Goal: Find contact information: Find contact information

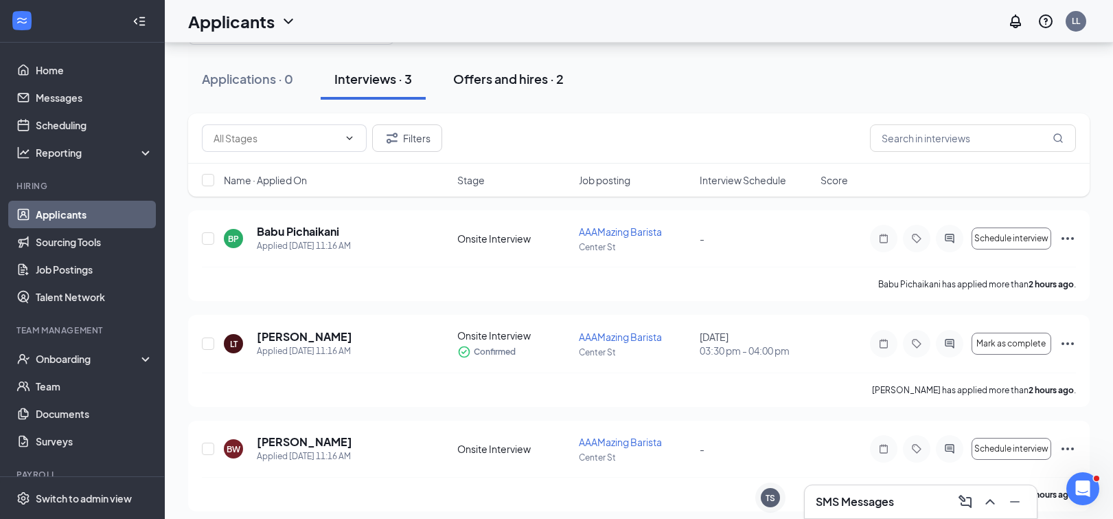
scroll to position [78, 0]
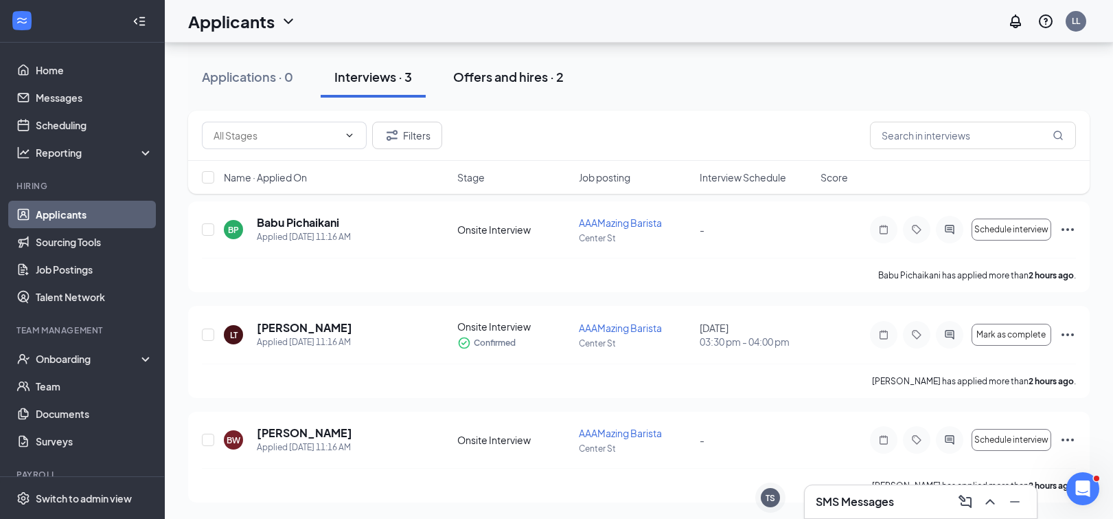
click at [523, 80] on div "Offers and hires · 2" at bounding box center [508, 76] width 111 height 17
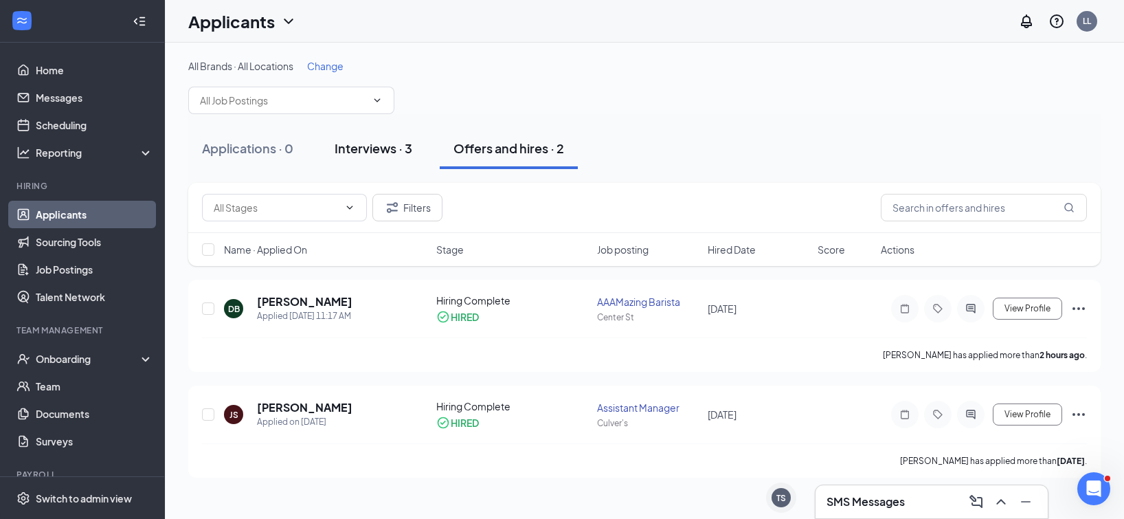
click at [398, 141] on div "Interviews · 3" at bounding box center [374, 147] width 78 height 17
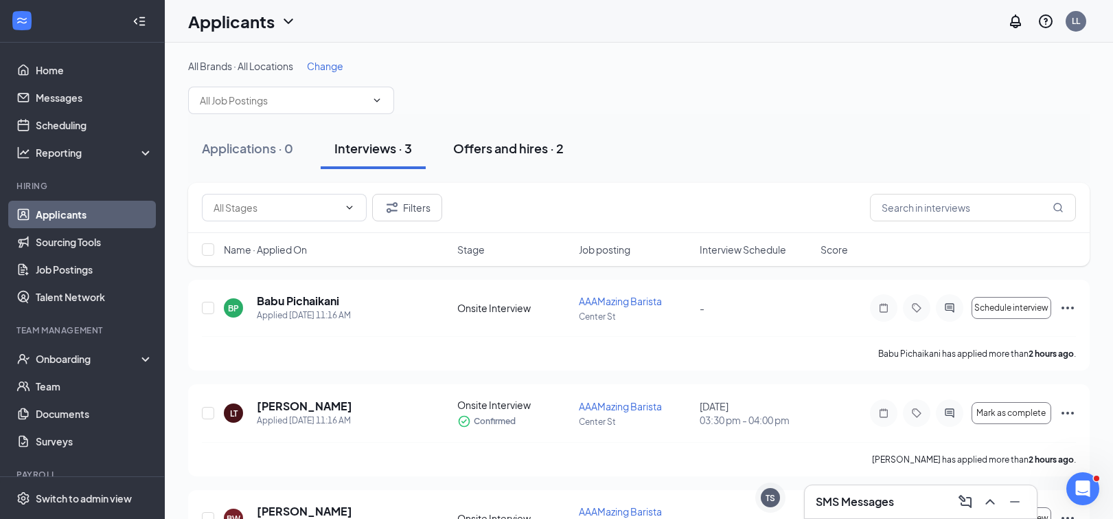
click at [475, 150] on div "Offers and hires · 2" at bounding box center [508, 147] width 111 height 17
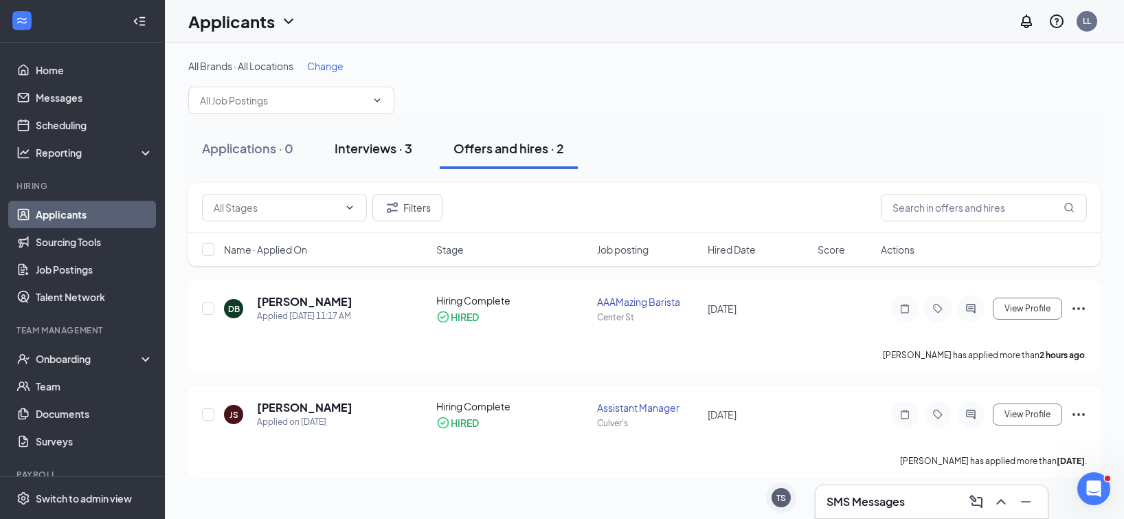
click at [387, 156] on div "Interviews · 3" at bounding box center [374, 147] width 78 height 17
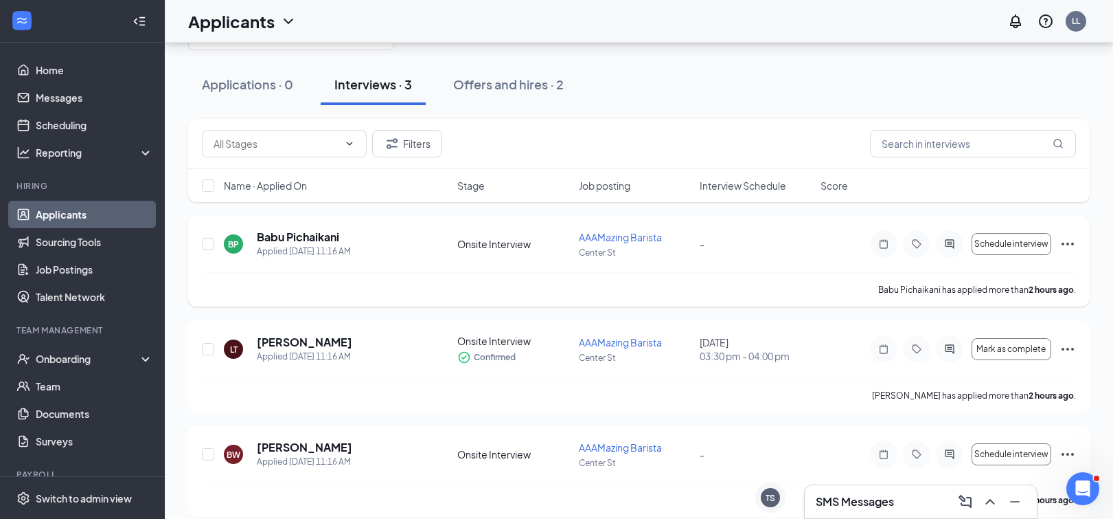
scroll to position [78, 0]
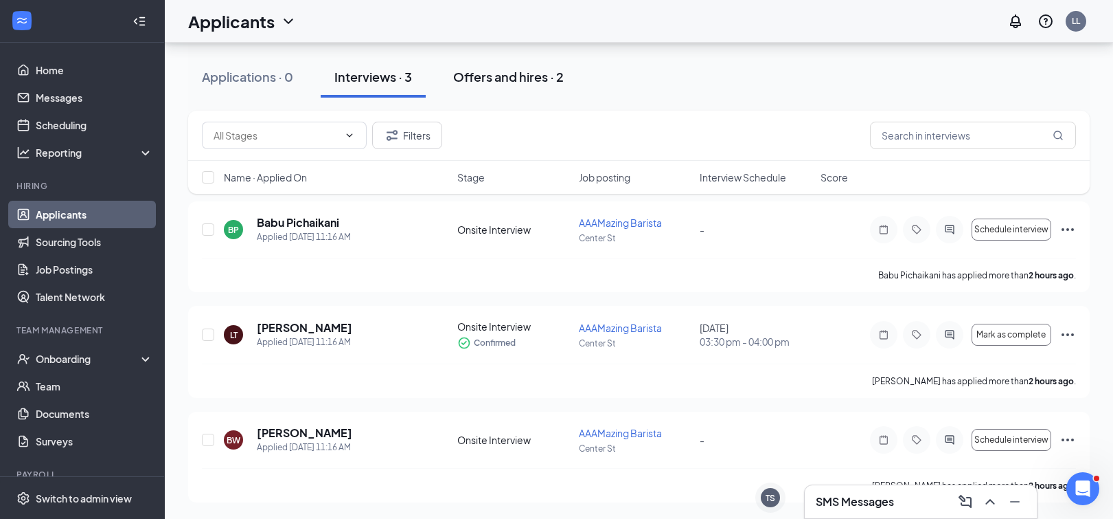
click at [543, 87] on button "Offers and hires · 2" at bounding box center [509, 76] width 138 height 41
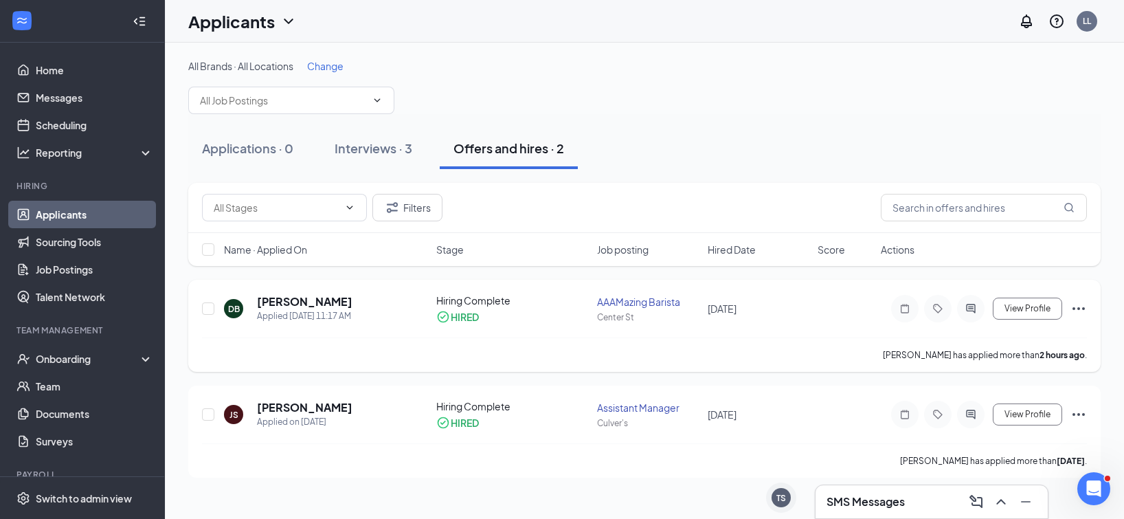
click at [1028, 313] on icon "Ellipses" at bounding box center [1078, 308] width 16 height 16
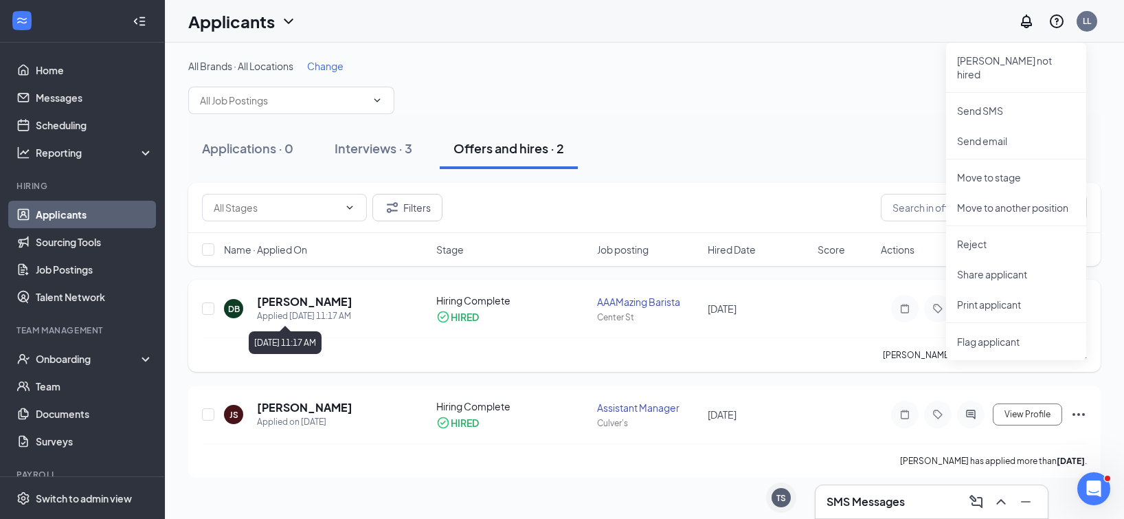
click at [315, 296] on h5 "[PERSON_NAME]" at bounding box center [304, 301] width 95 height 15
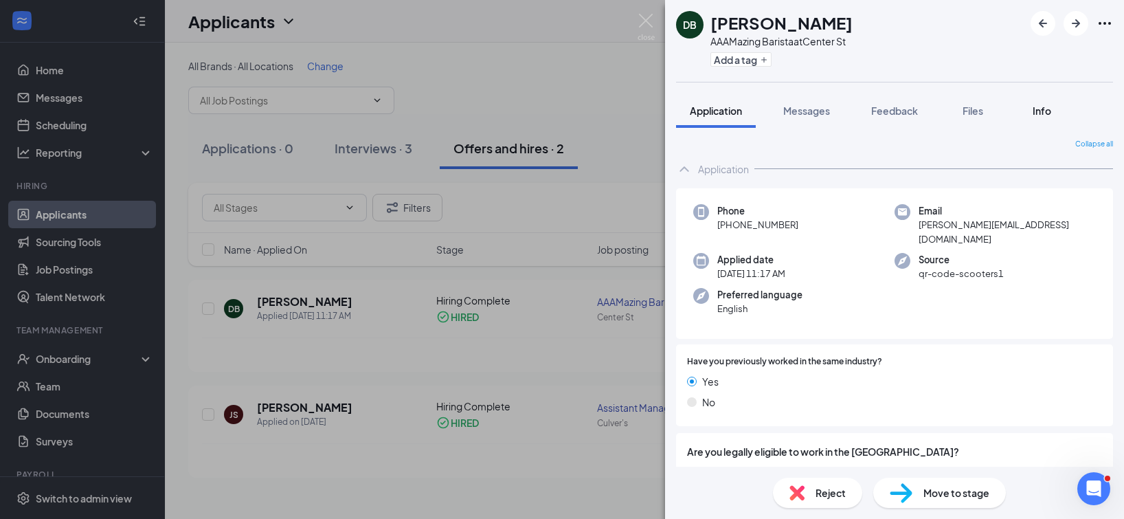
click at [1025, 101] on button "Info" at bounding box center [1041, 110] width 55 height 34
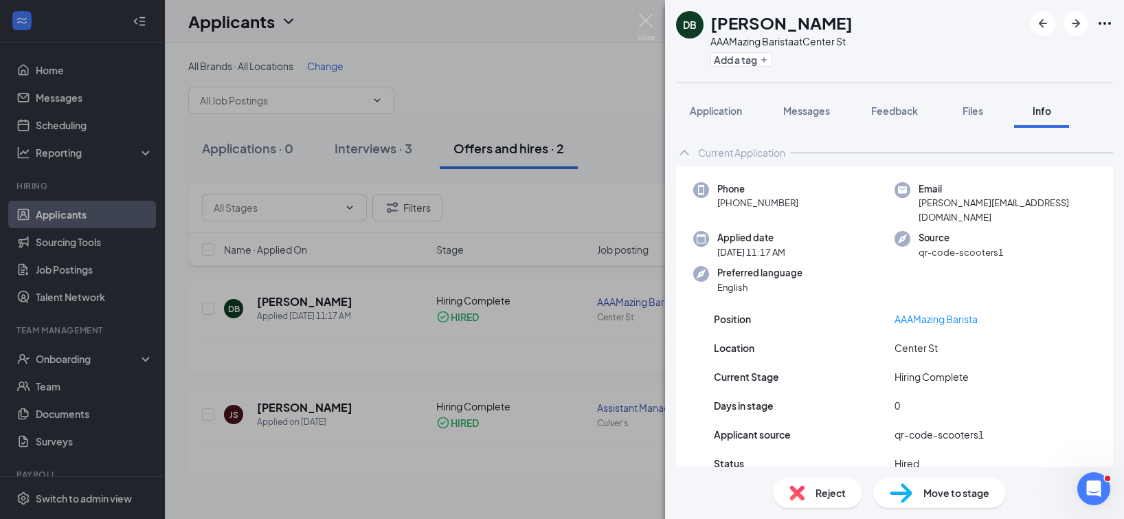
click at [1028, 23] on icon "Ellipses" at bounding box center [1104, 23] width 16 height 16
click at [1028, 19] on icon "Ellipses" at bounding box center [1104, 23] width 16 height 16
click at [1028, 20] on icon "Ellipses" at bounding box center [1104, 23] width 16 height 16
click at [986, 60] on link "View full application" at bounding box center [1030, 55] width 148 height 14
click at [589, 133] on div "DB Deanna Braunberger AAAMazing Barista at Center St Add a tag Application Mess…" at bounding box center [562, 259] width 1124 height 519
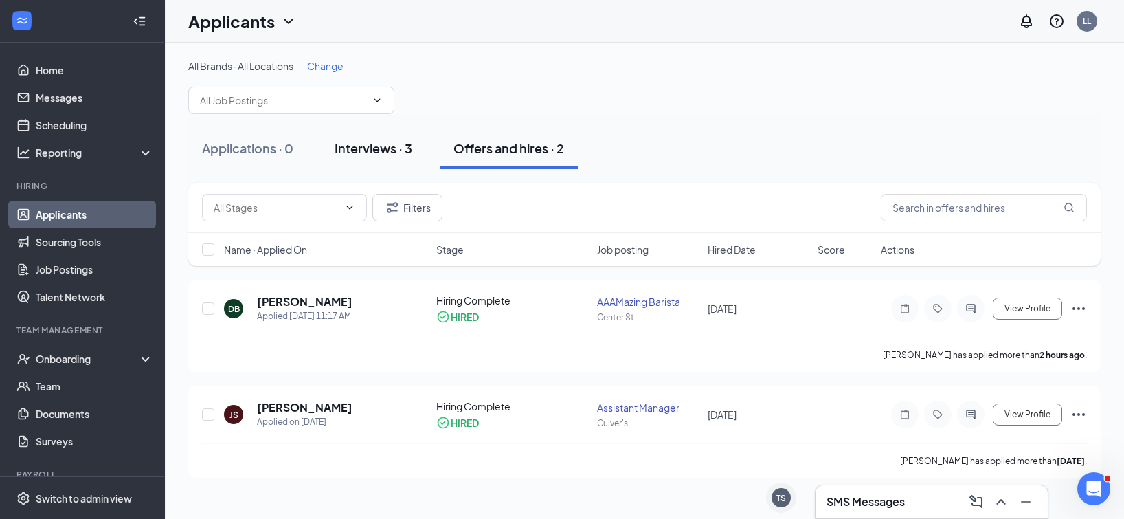
click at [384, 150] on div "Interviews · 3" at bounding box center [374, 147] width 78 height 17
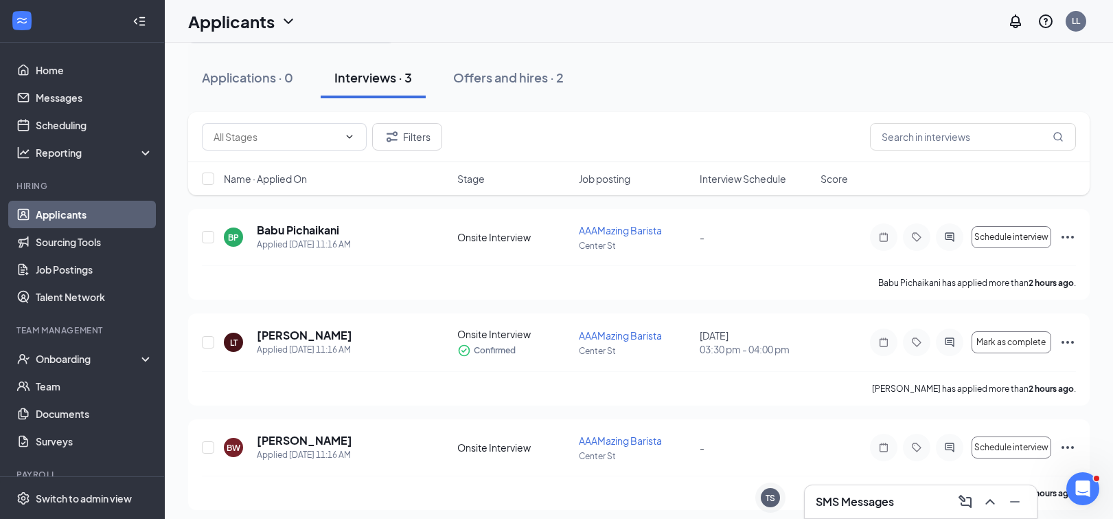
scroll to position [78, 0]
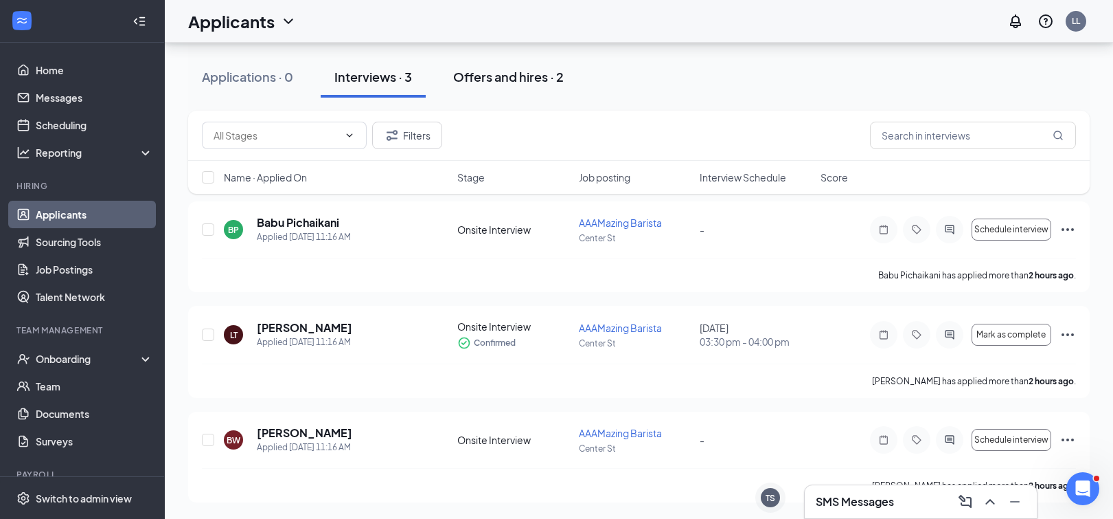
click at [486, 73] on div "Offers and hires · 2" at bounding box center [508, 76] width 111 height 17
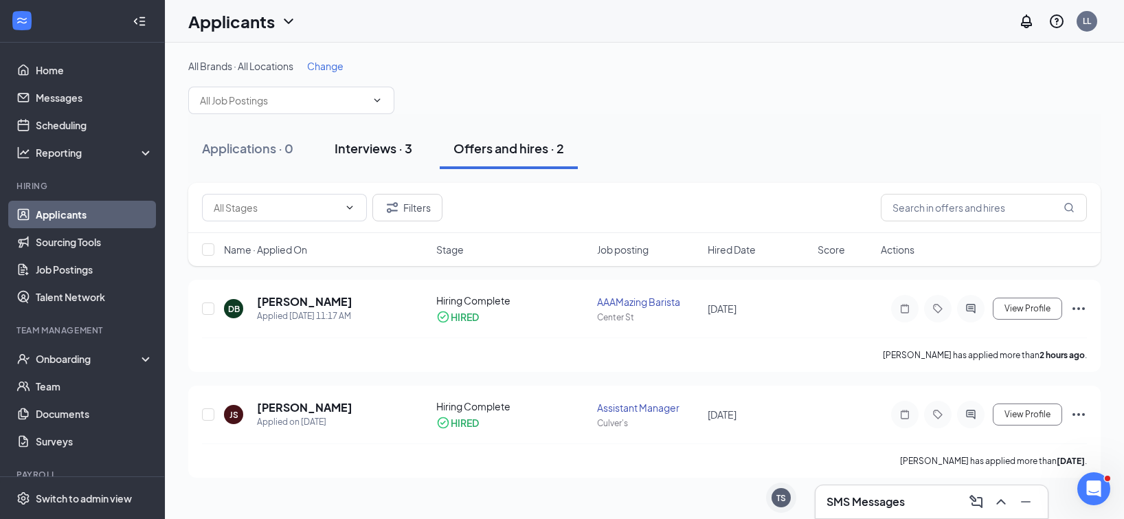
click at [385, 148] on div "Interviews · 3" at bounding box center [374, 147] width 78 height 17
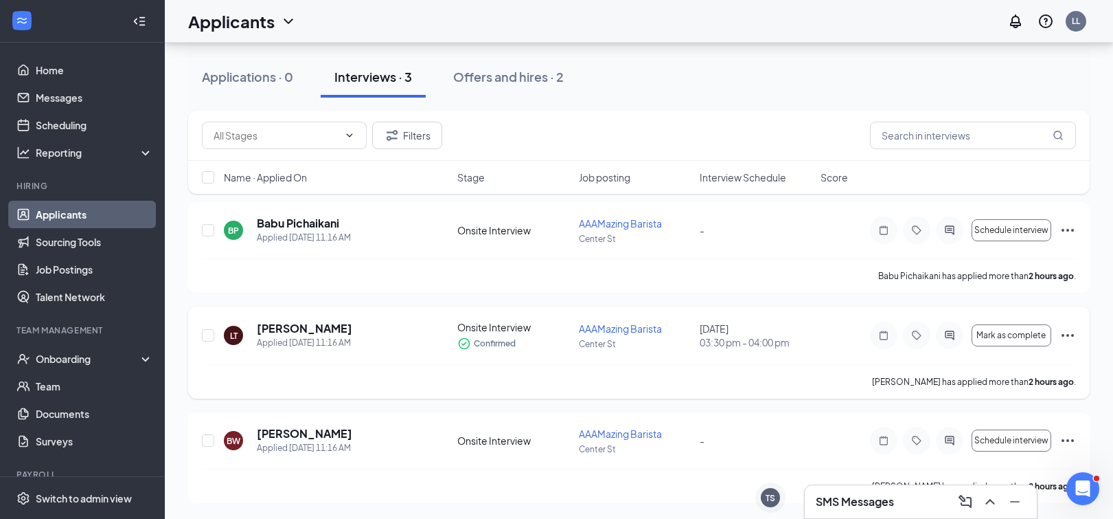
scroll to position [78, 0]
click at [544, 70] on div "Offers and hires · 2" at bounding box center [508, 76] width 111 height 17
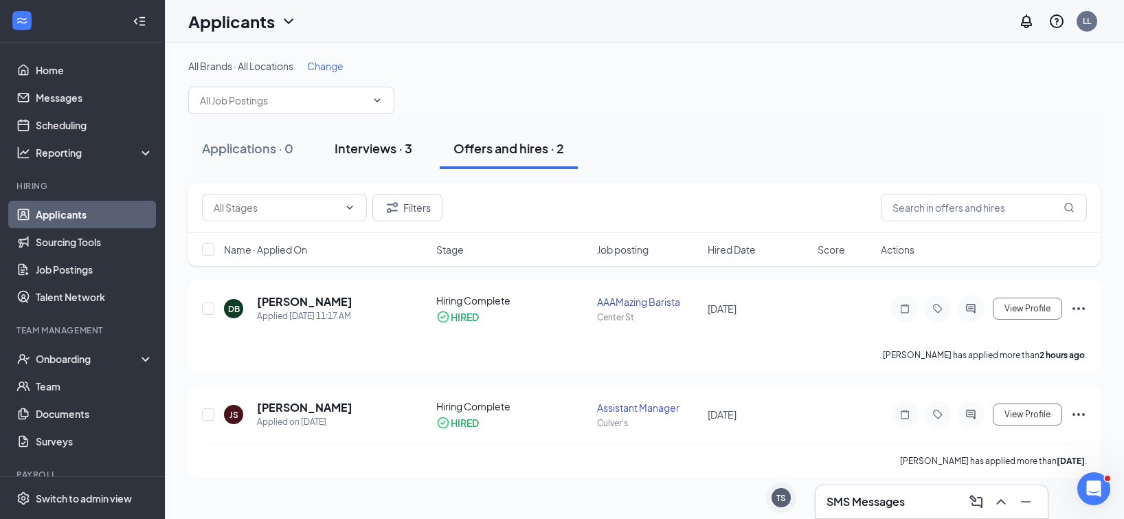
click at [370, 148] on div "Interviews · 3" at bounding box center [374, 147] width 78 height 17
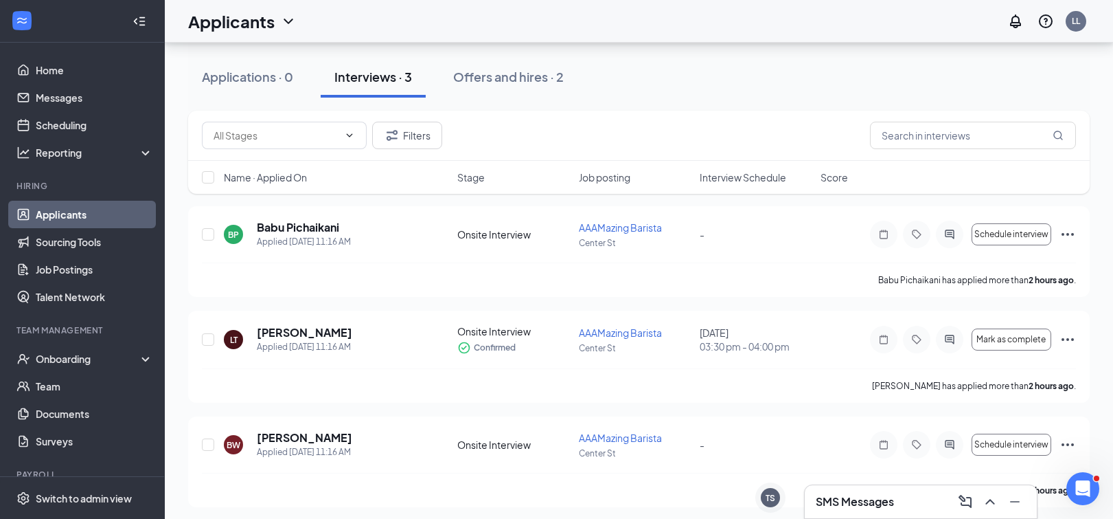
scroll to position [78, 0]
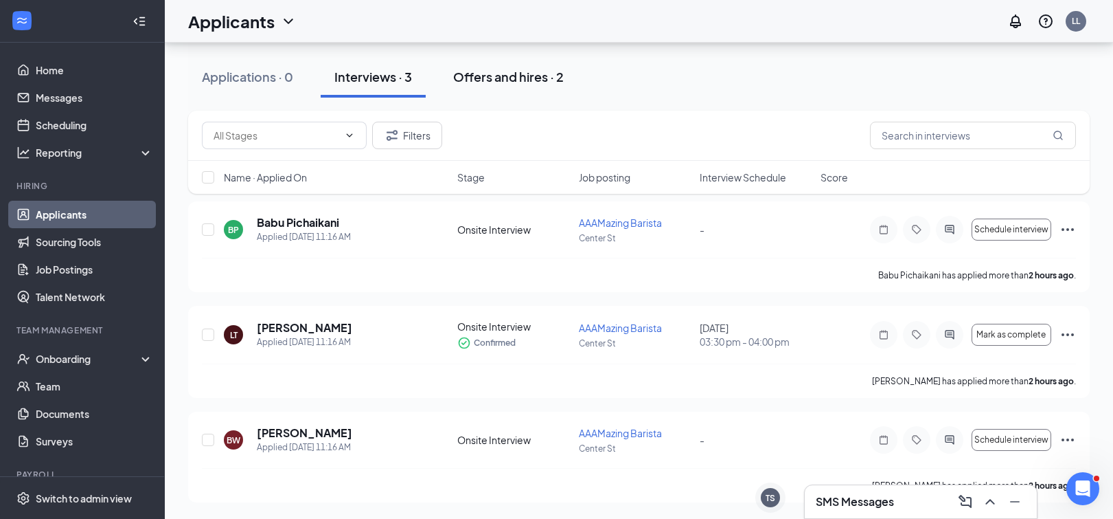
click at [506, 88] on button "Offers and hires · 2" at bounding box center [509, 76] width 138 height 41
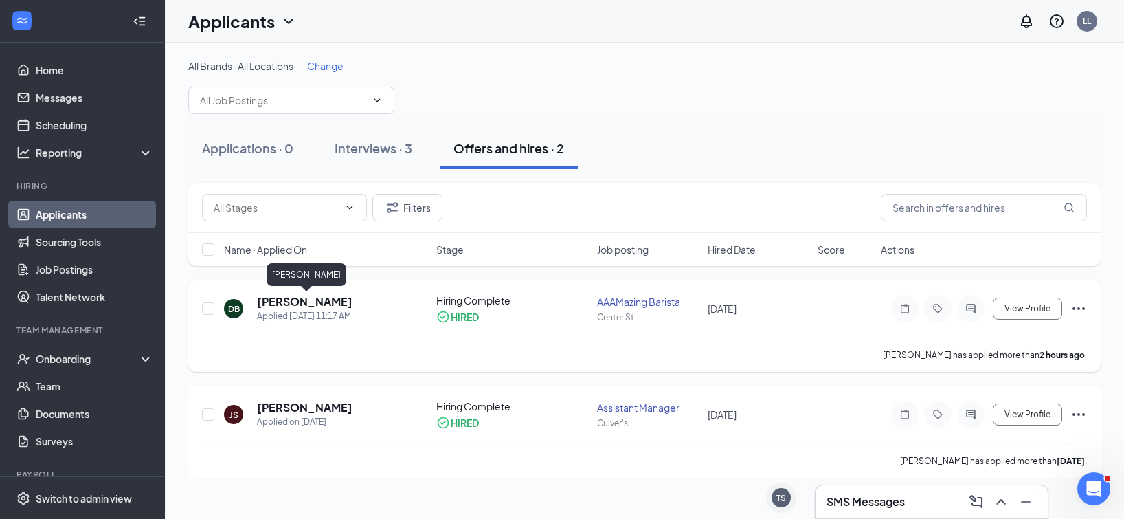
click at [327, 302] on h5 "[PERSON_NAME]" at bounding box center [304, 301] width 95 height 15
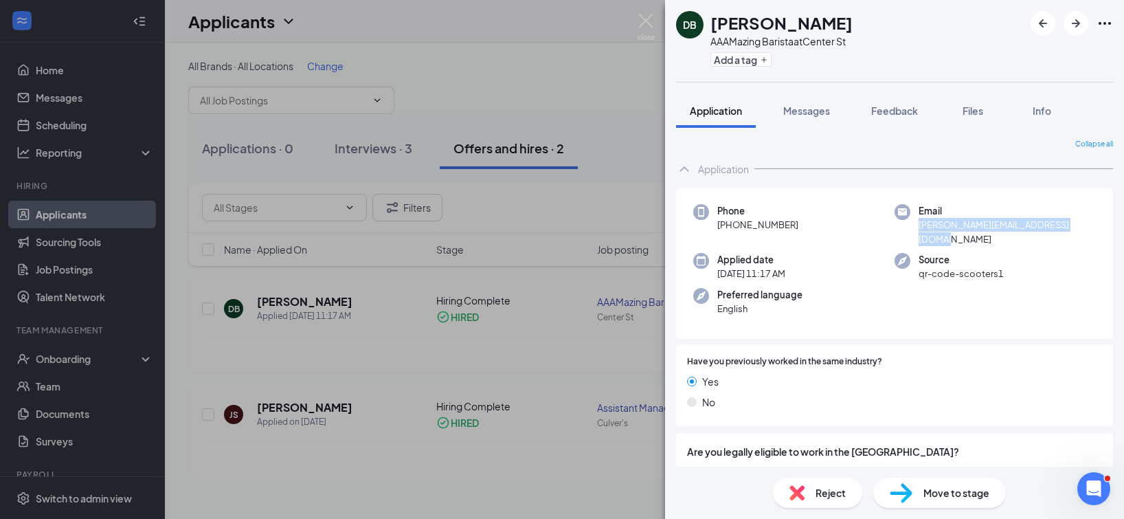
drag, startPoint x: 1077, startPoint y: 224, endPoint x: 915, endPoint y: 225, distance: 162.1
click at [918, 225] on span "[PERSON_NAME][EMAIL_ADDRESS][DOMAIN_NAME]" at bounding box center [1006, 232] width 177 height 28
copy span "[PERSON_NAME][EMAIL_ADDRESS][DOMAIN_NAME]"
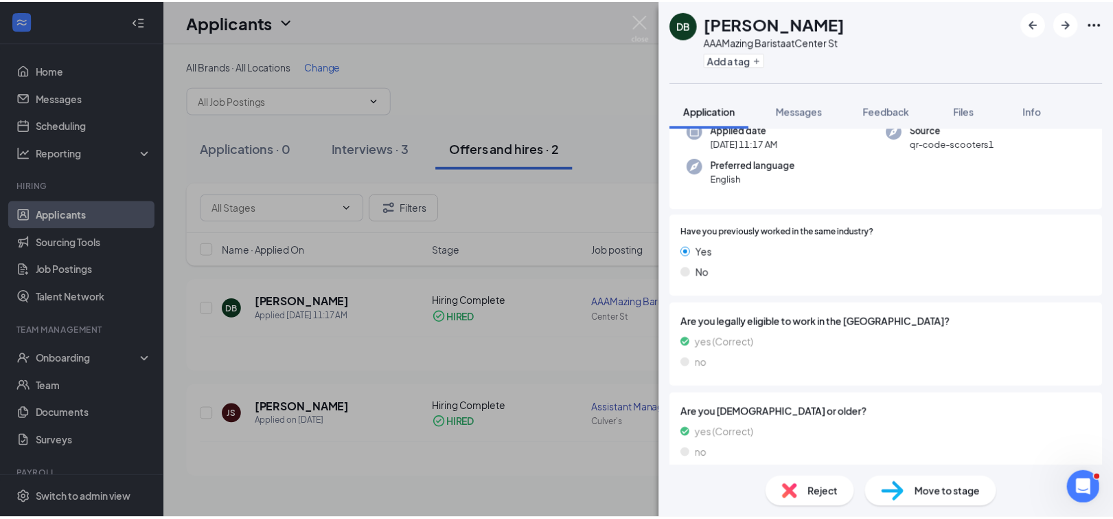
scroll to position [124, 0]
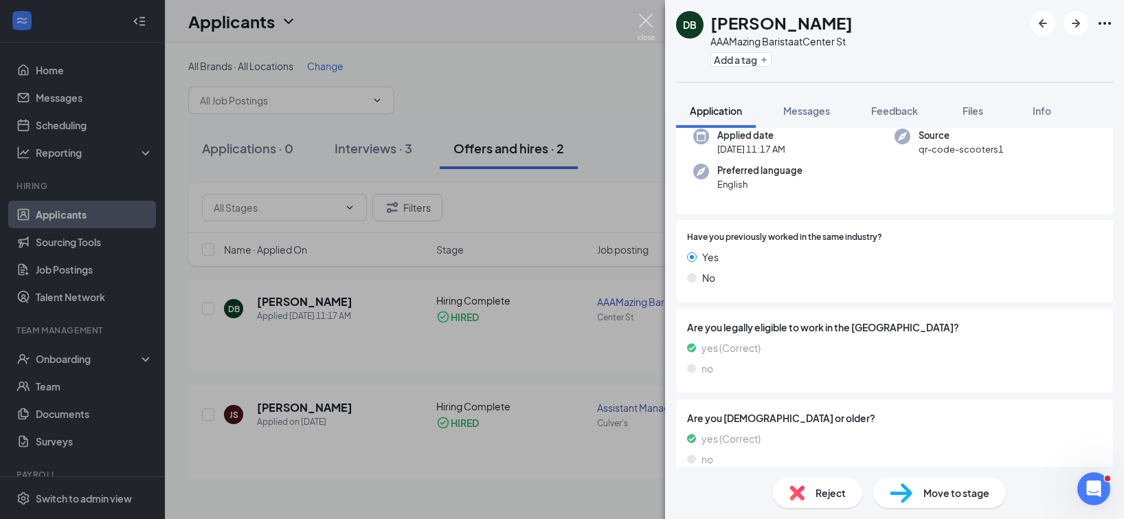
click at [647, 17] on img at bounding box center [645, 27] width 17 height 27
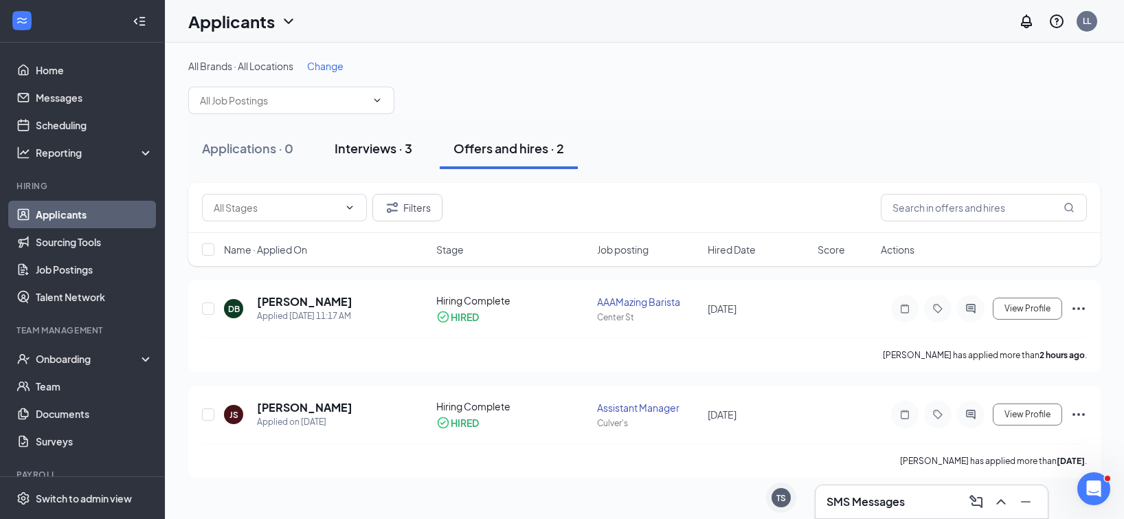
click at [369, 157] on button "Interviews · 3" at bounding box center [373, 148] width 105 height 41
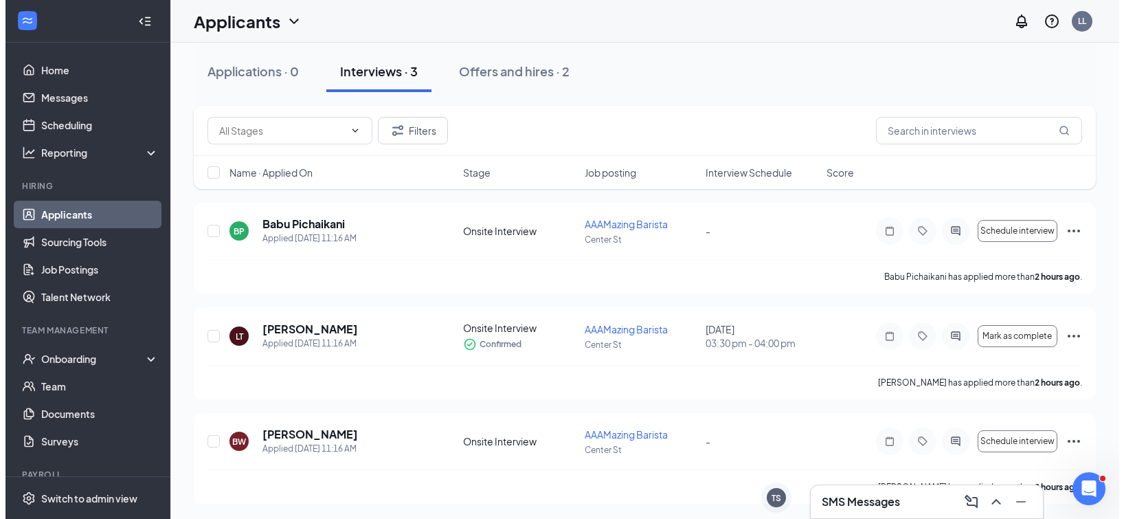
scroll to position [78, 0]
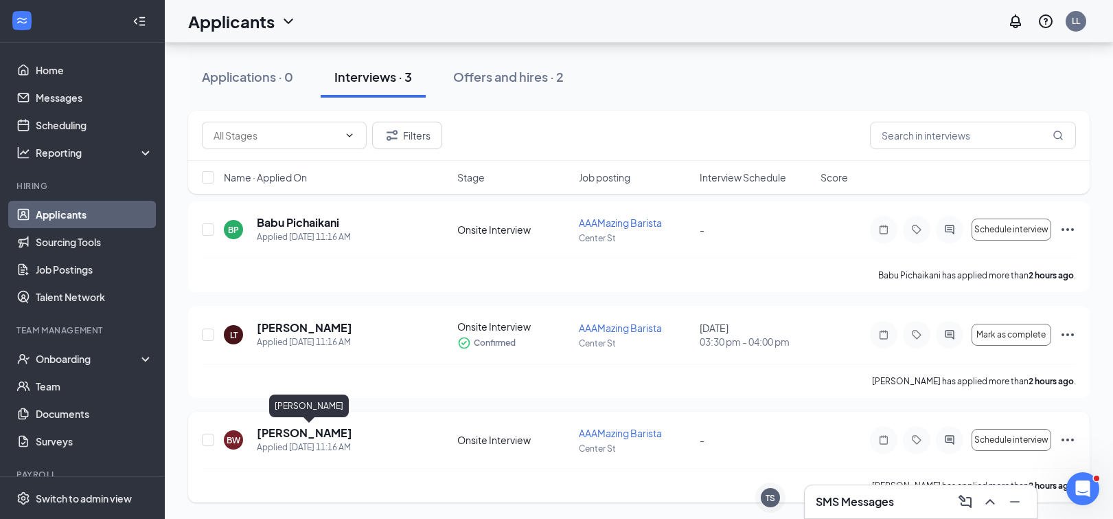
click at [348, 429] on h5 "Briauna Walling Zamzow" at bounding box center [304, 432] width 95 height 15
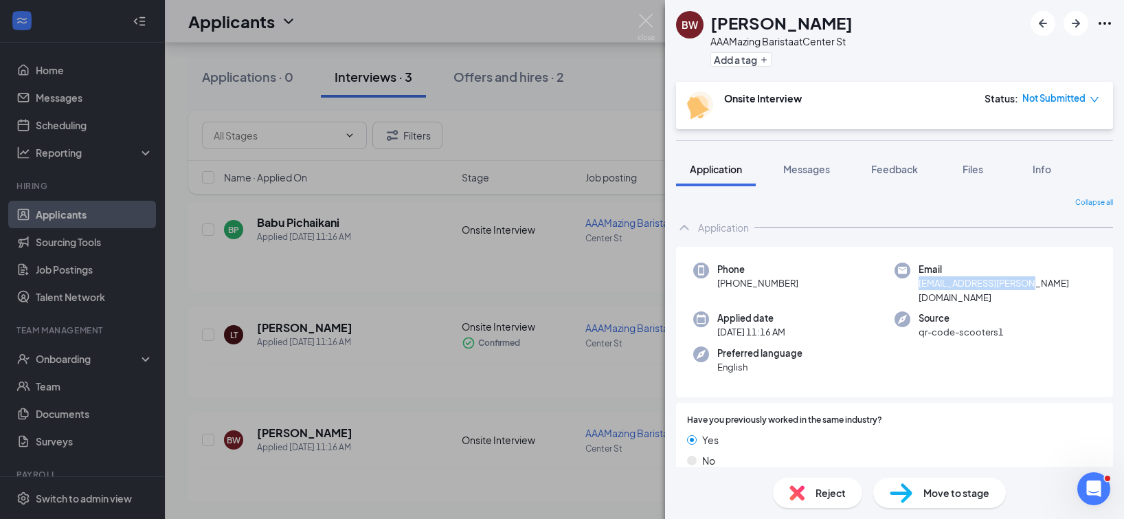
drag, startPoint x: 1015, startPoint y: 282, endPoint x: 915, endPoint y: 289, distance: 100.5
click at [918, 289] on span "briauna@metcalf.coffee" at bounding box center [1006, 290] width 177 height 28
copy span "briauna@metcalf.coffee"
click at [592, 299] on div "BW Briauna Walling Zamzow AAAMazing Barista at Center St Add a tag Onsite Inter…" at bounding box center [562, 259] width 1124 height 519
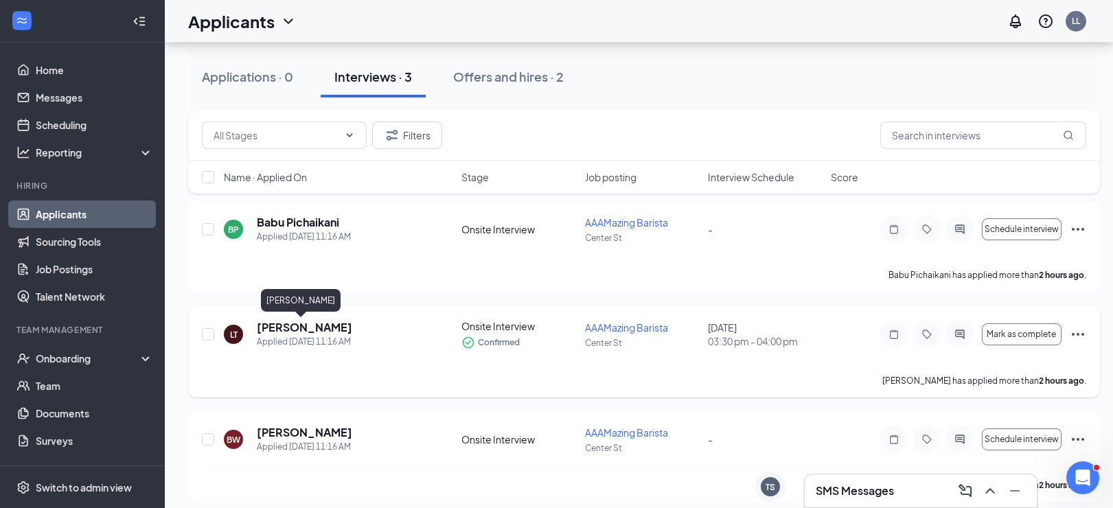
click at [302, 327] on h5 "Lisa Troester" at bounding box center [304, 327] width 95 height 15
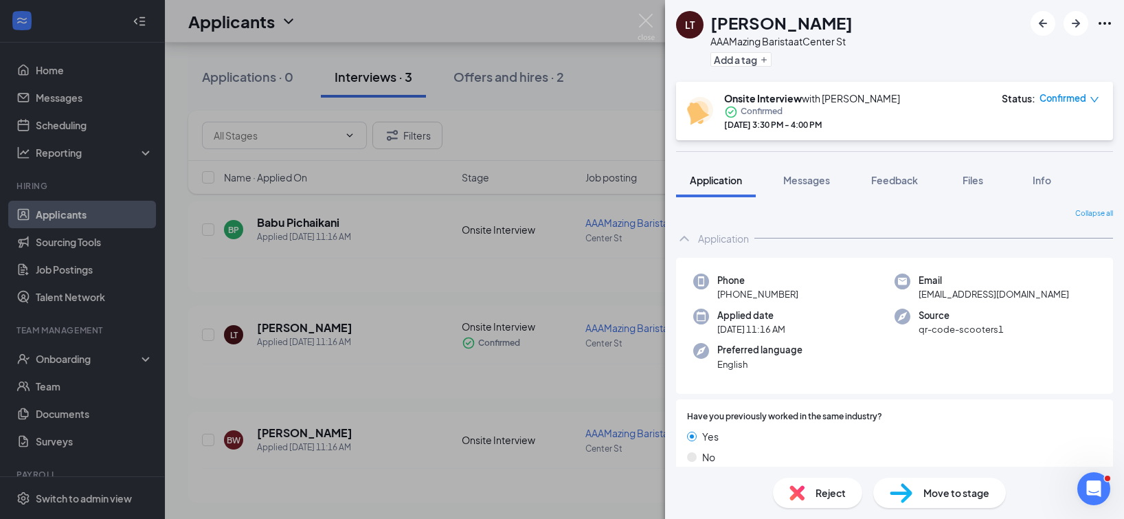
click at [975, 295] on span "ltroester0803@gmail.com" at bounding box center [993, 294] width 150 height 14
copy span "ltroester0803@gmail.com"
click at [364, 238] on div "LT Lisa Troester AAAMazing Barista at Center St Add a tag Onsite Interview with…" at bounding box center [562, 259] width 1124 height 519
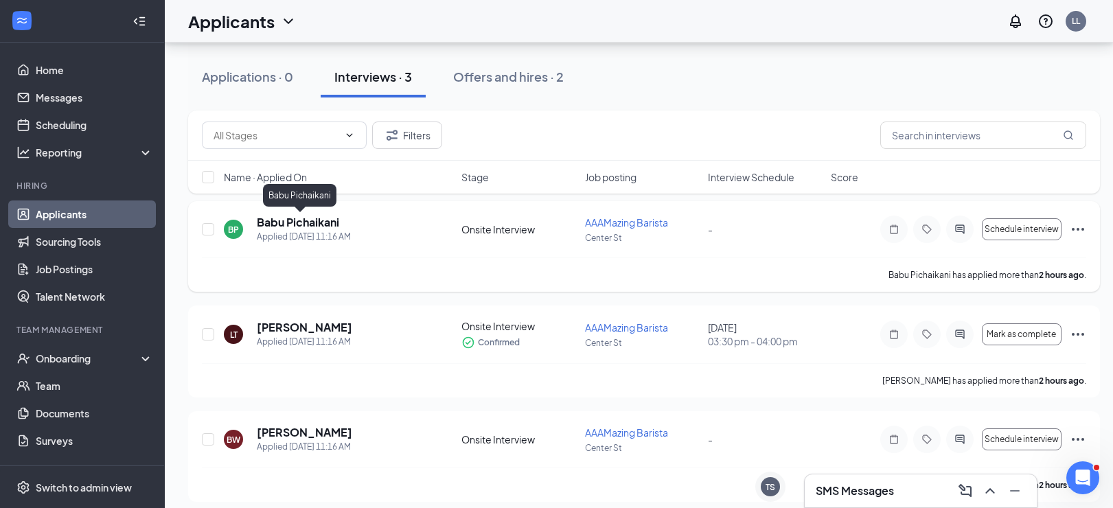
click at [328, 222] on h5 "Babu Pichaikani" at bounding box center [298, 222] width 82 height 15
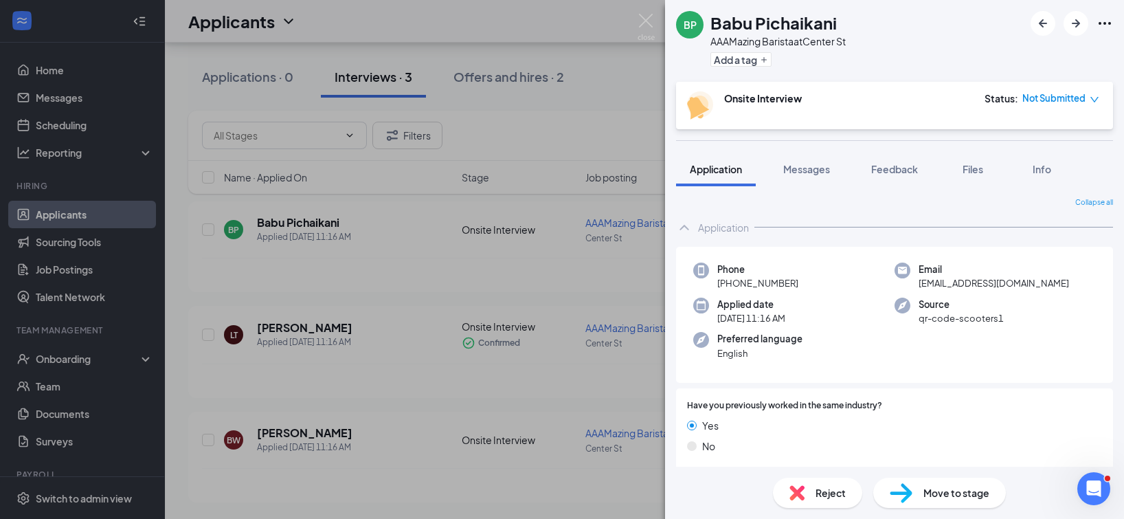
click at [942, 283] on span "thangababu@gmail.com" at bounding box center [993, 283] width 150 height 14
copy span "thangababu@gmail.com"
click at [538, 257] on div "BP Babu Pichaikani AAAMazing Barista at Center St Add a tag Onsite Interview St…" at bounding box center [562, 259] width 1124 height 519
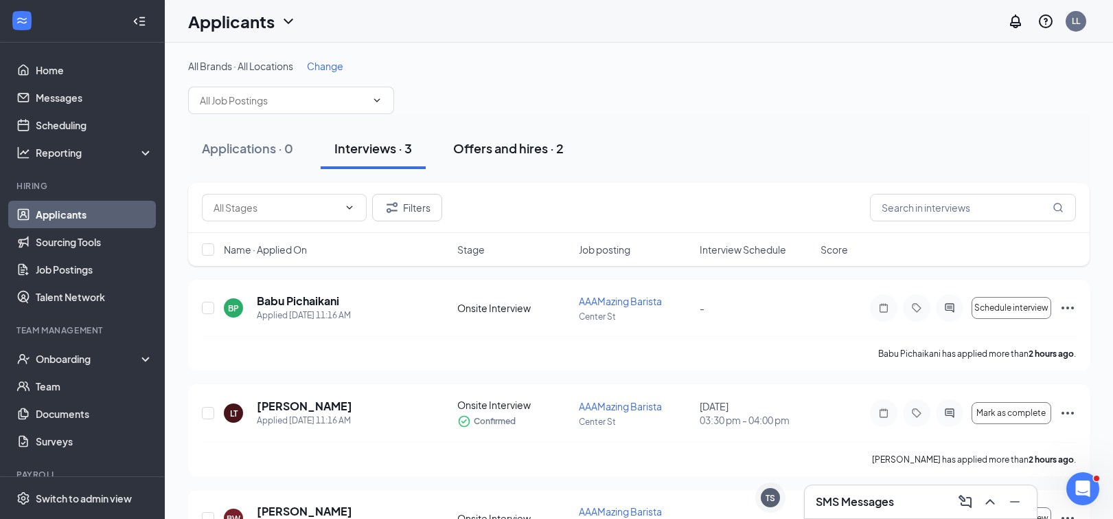
click at [506, 163] on button "Offers and hires · 2" at bounding box center [509, 148] width 138 height 41
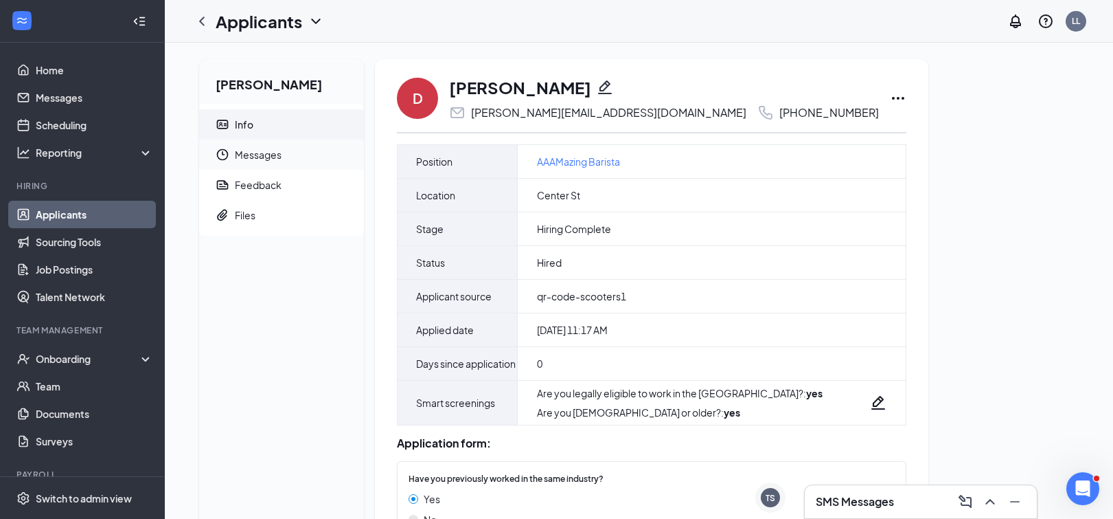
click at [294, 160] on span "Messages" at bounding box center [294, 154] width 118 height 30
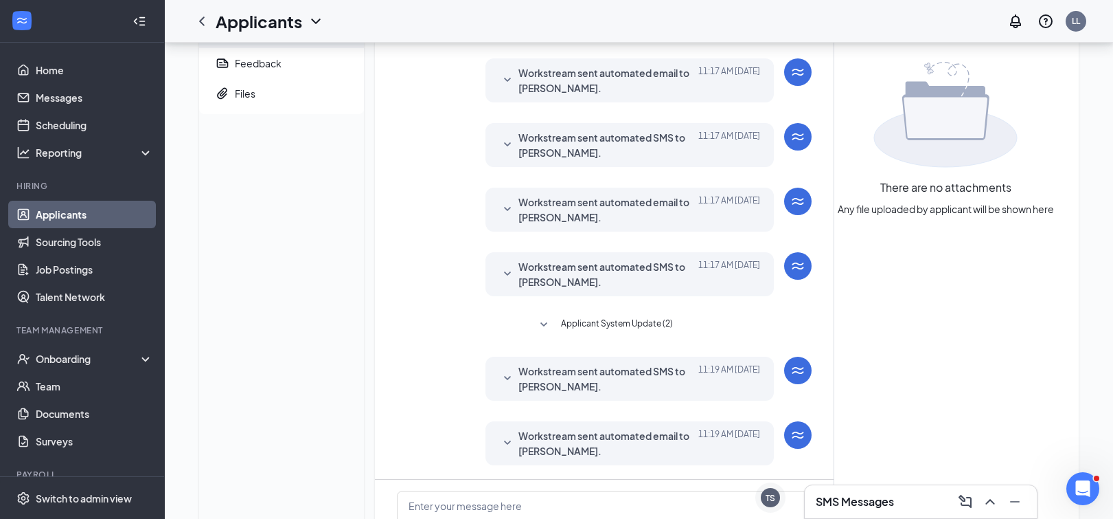
scroll to position [120, 0]
click at [616, 317] on div "Applicant System Update (2) Workstream sent automated email to [PERSON_NAME]. […" at bounding box center [604, 246] width 415 height 467
click at [618, 321] on span "Applicant System Update (2)" at bounding box center [617, 326] width 112 height 16
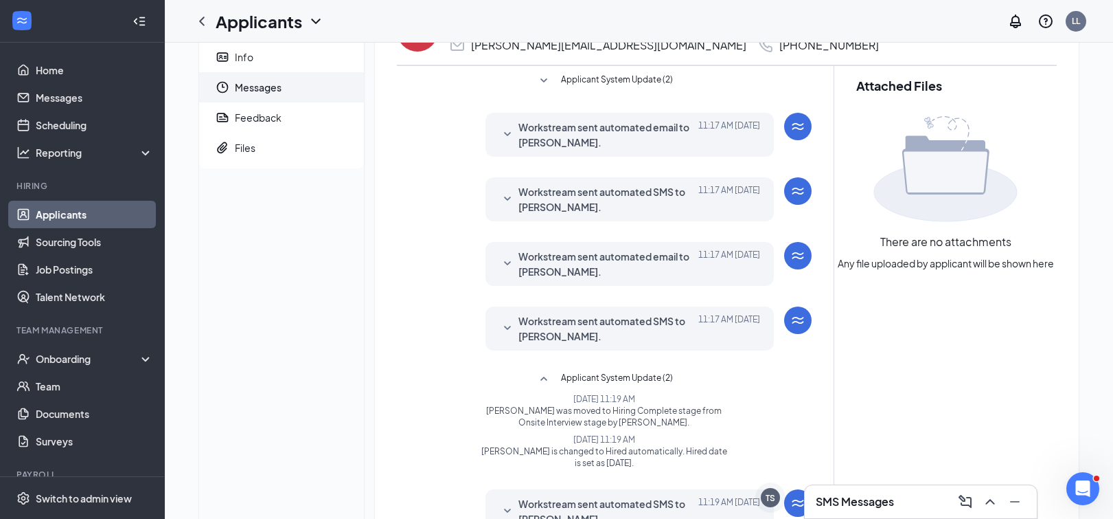
scroll to position [1, 0]
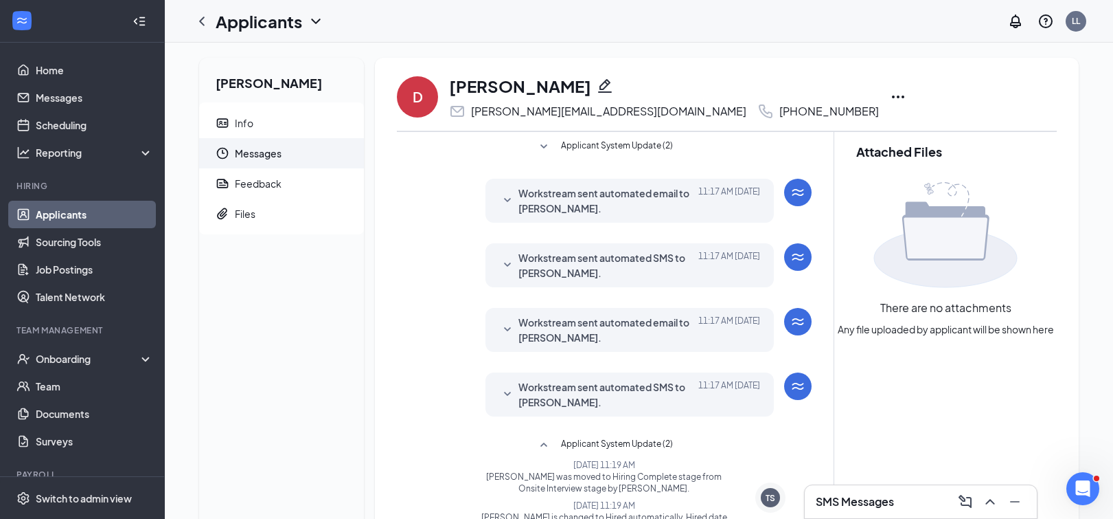
click at [587, 385] on span "Workstream sent automated SMS to [PERSON_NAME]." at bounding box center [609, 394] width 180 height 30
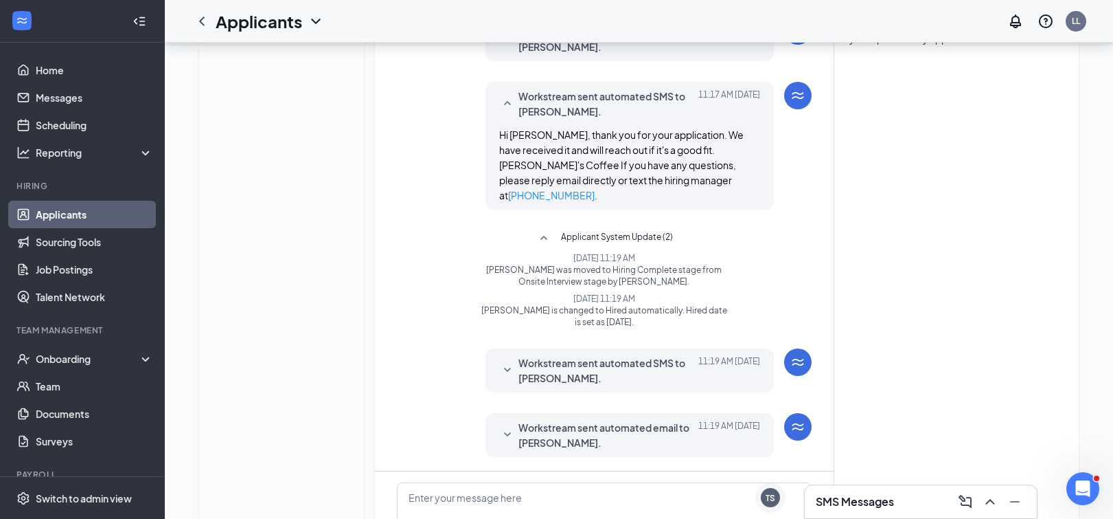
scroll to position [0, 0]
